Goal: Find specific page/section: Find specific page/section

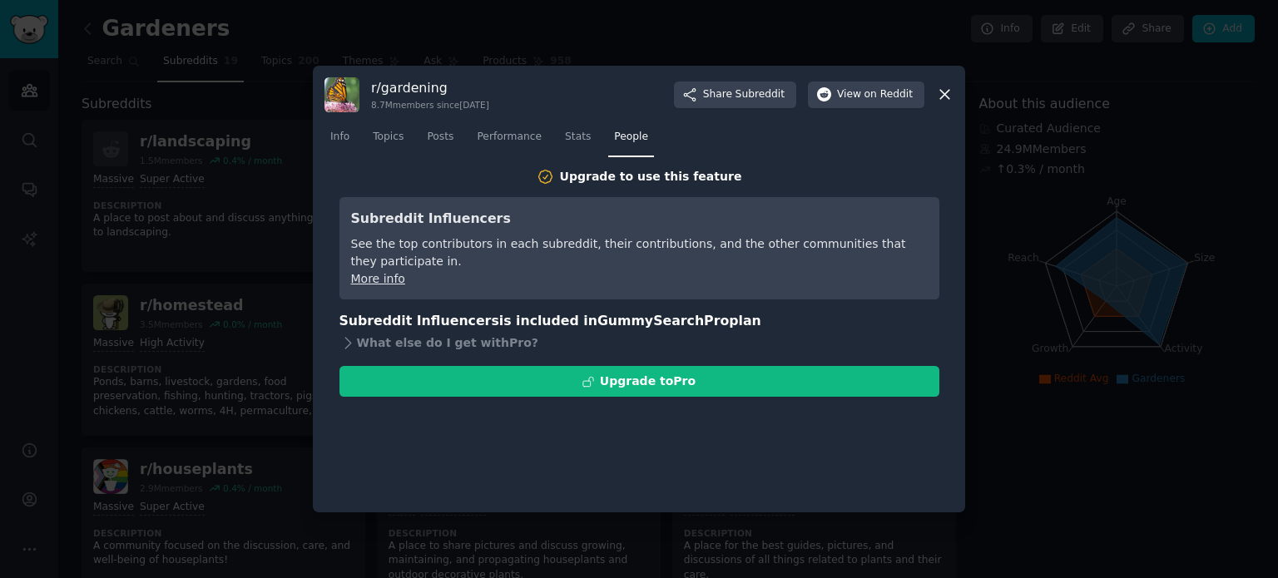
click at [946, 89] on icon at bounding box center [944, 94] width 17 height 17
